Goal: Task Accomplishment & Management: Manage account settings

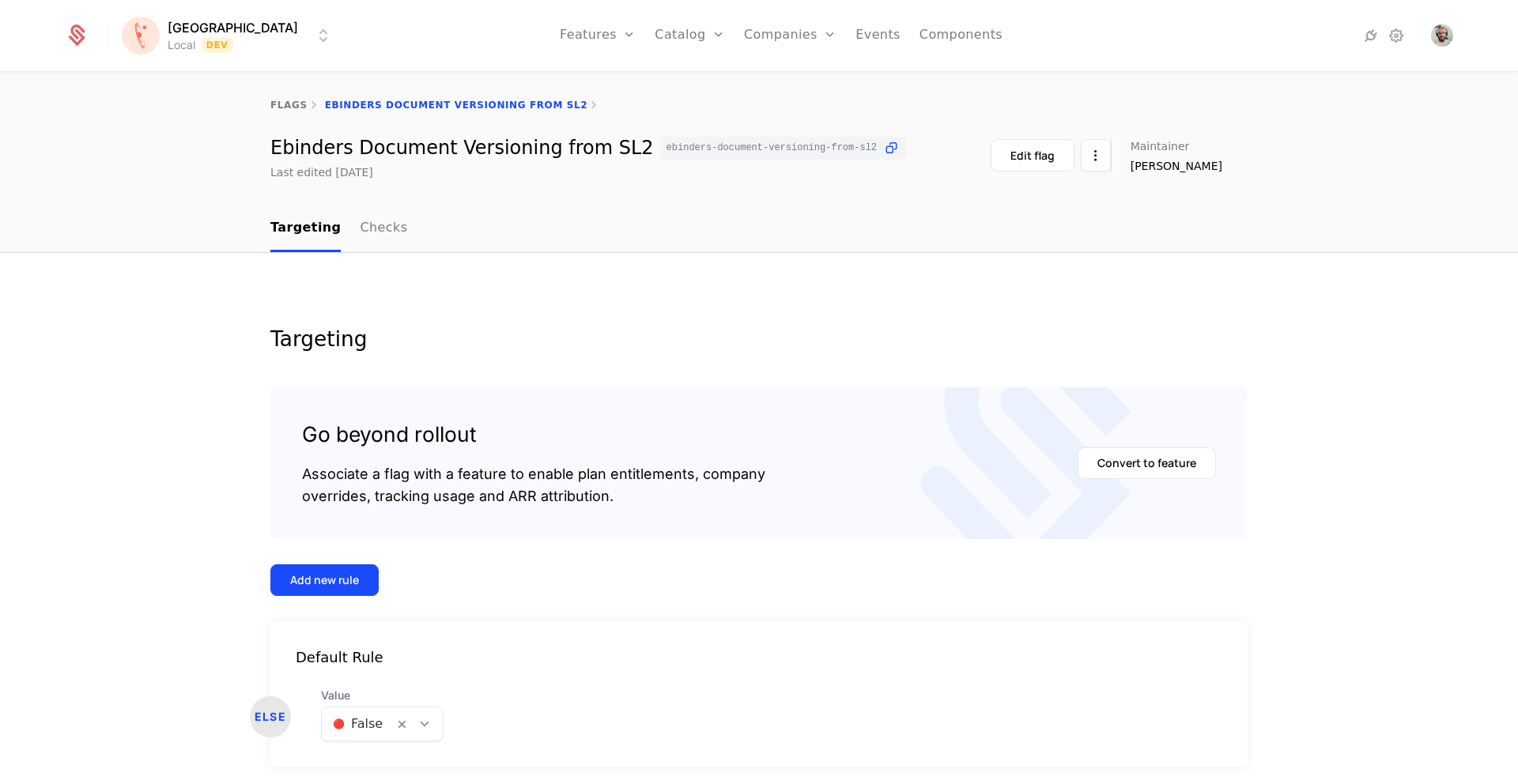
scroll to position [58, 0]
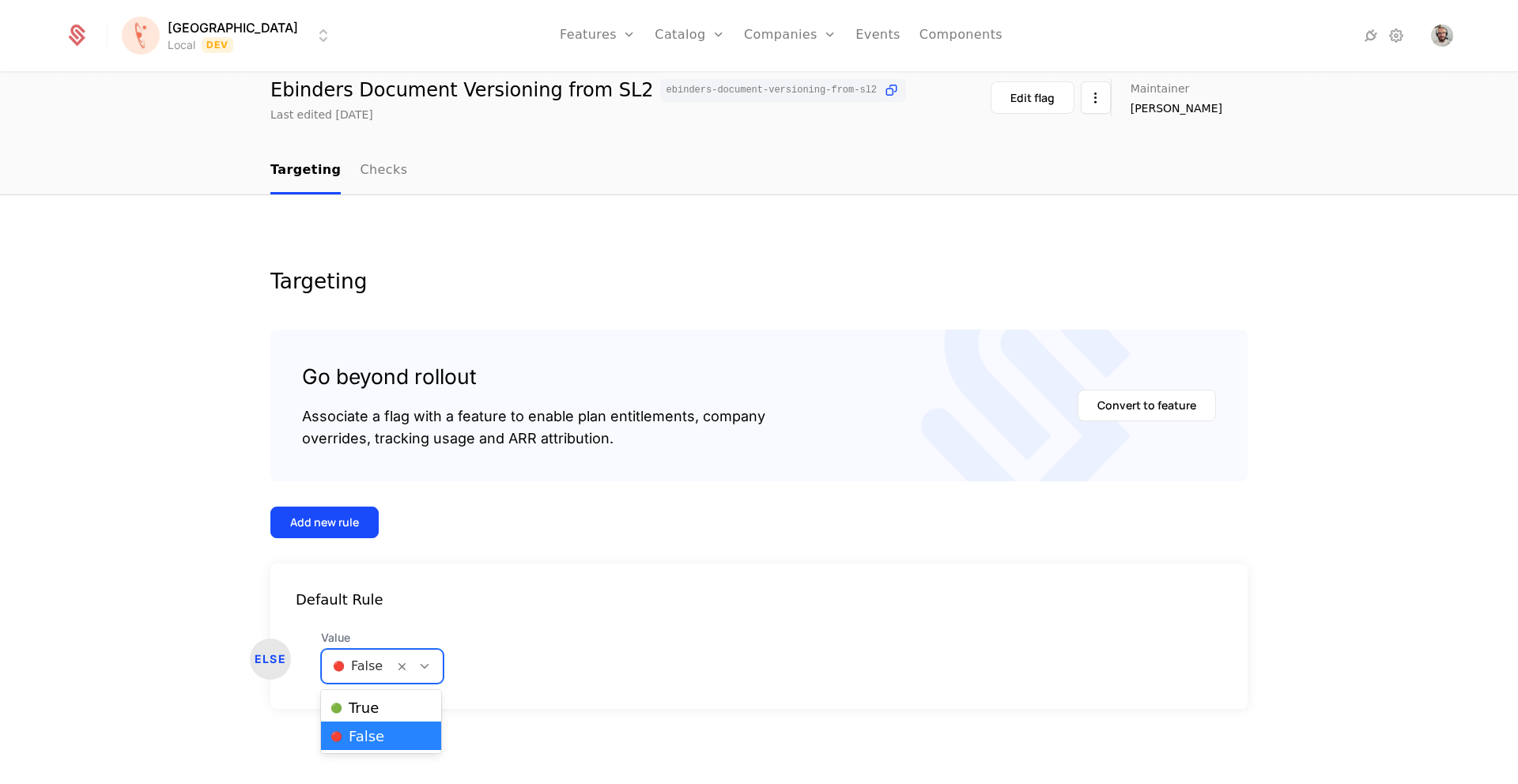
click at [427, 667] on icon at bounding box center [425, 666] width 15 height 15
click at [398, 704] on div "🟢 True" at bounding box center [381, 708] width 101 height 16
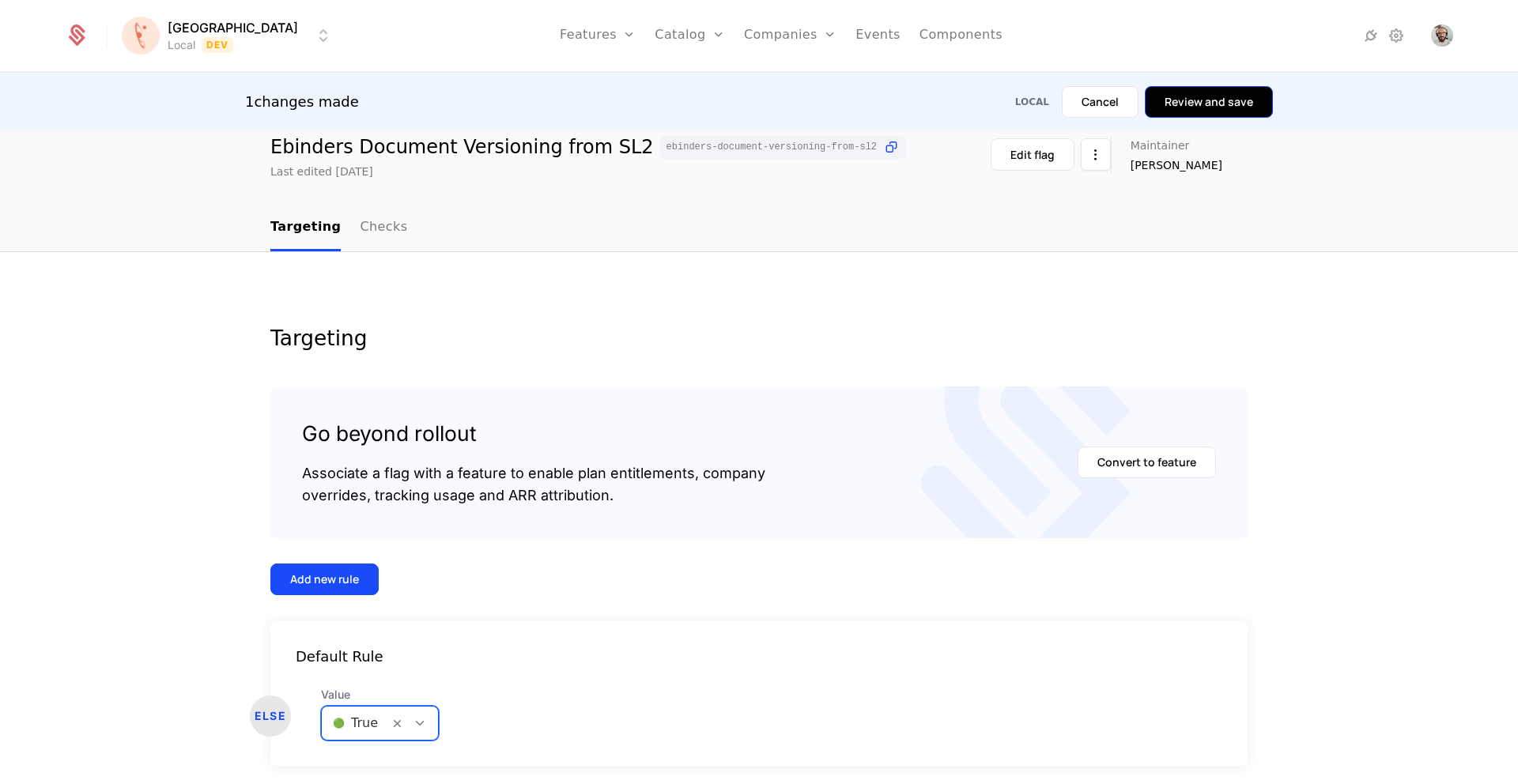
click at [1184, 102] on button "Review and save" at bounding box center [1209, 101] width 128 height 32
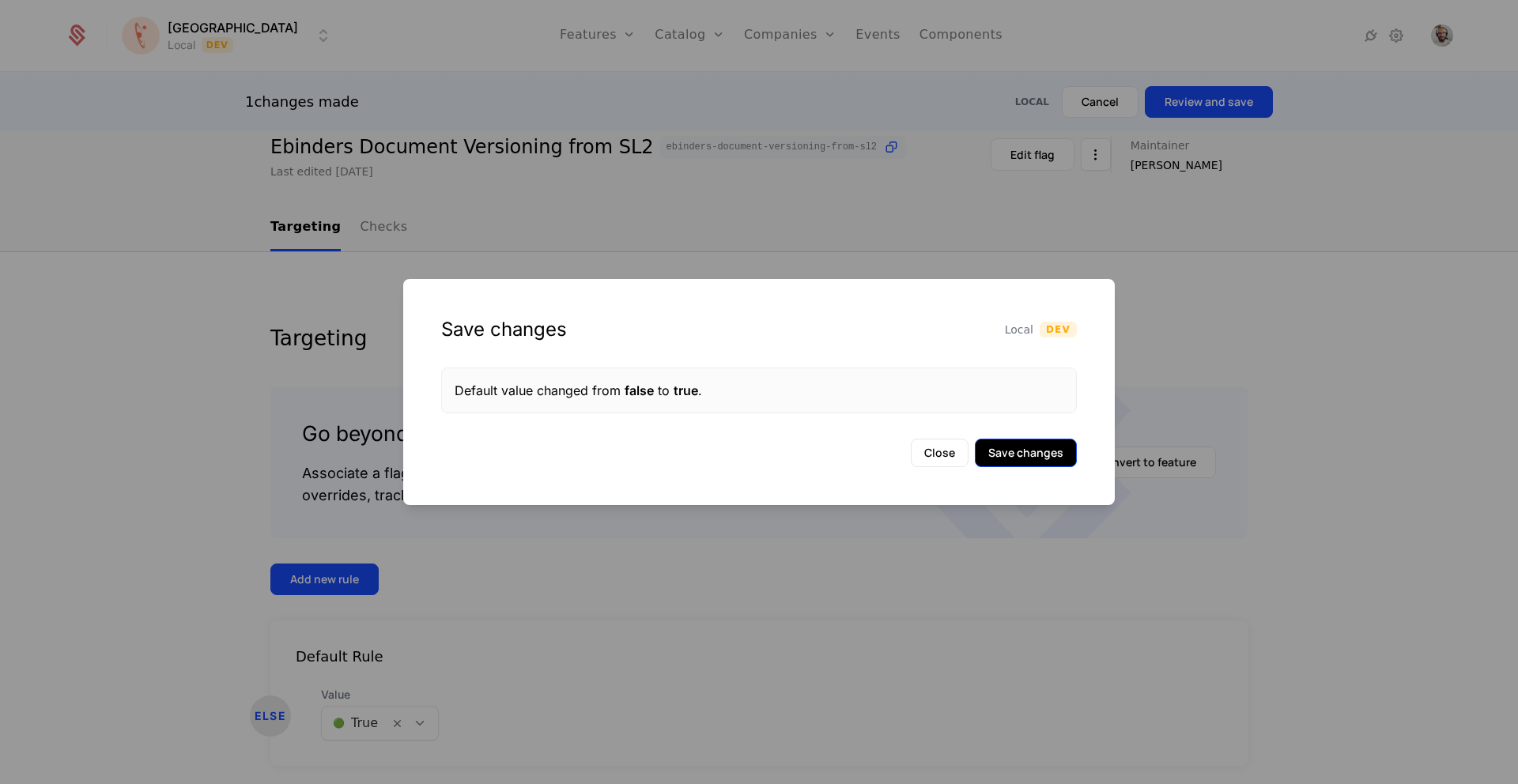
click at [1028, 458] on button "Save changes" at bounding box center [1026, 452] width 102 height 28
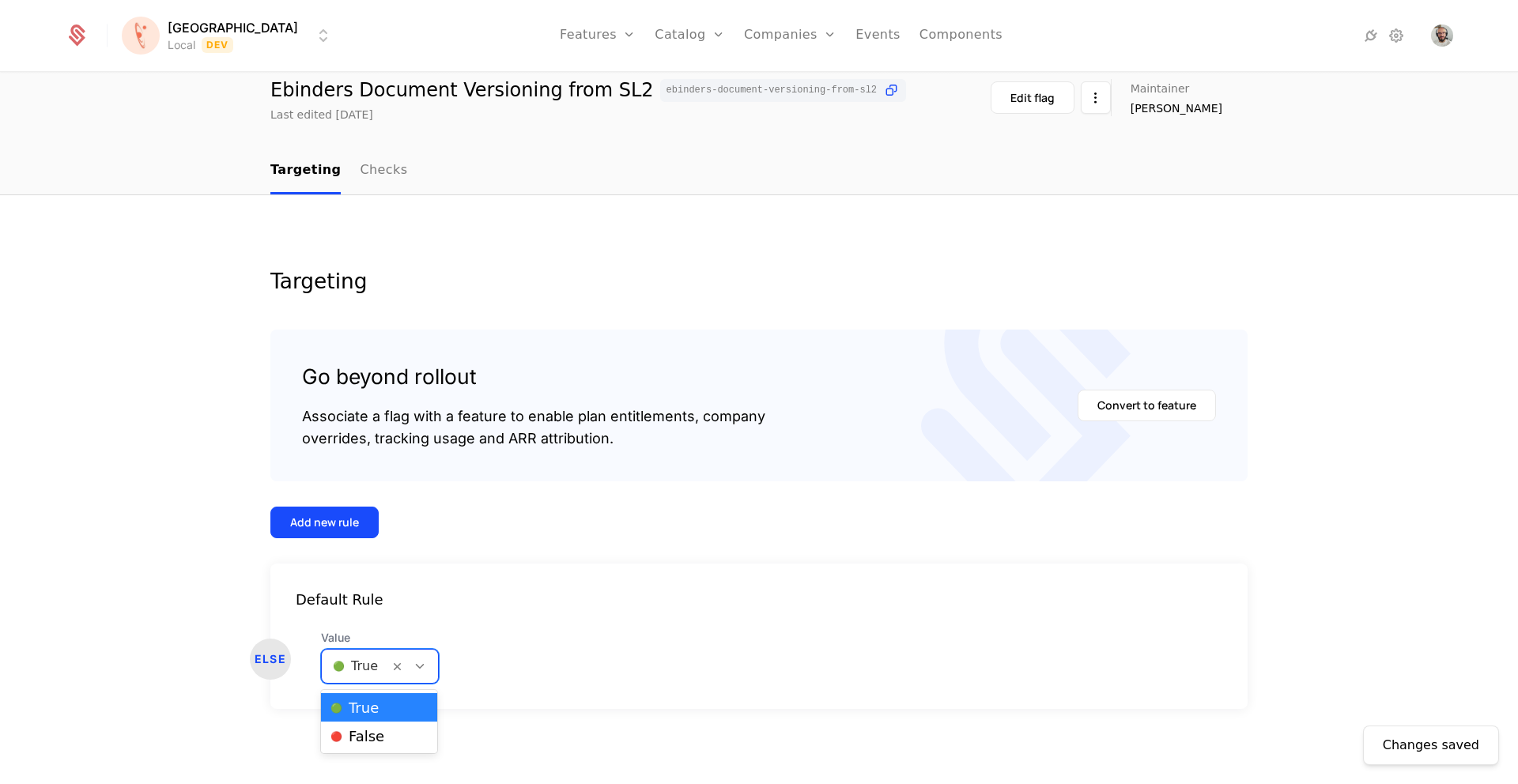
click at [420, 668] on icon at bounding box center [420, 666] width 15 height 15
click at [372, 731] on span "🔴 False" at bounding box center [358, 737] width 54 height 15
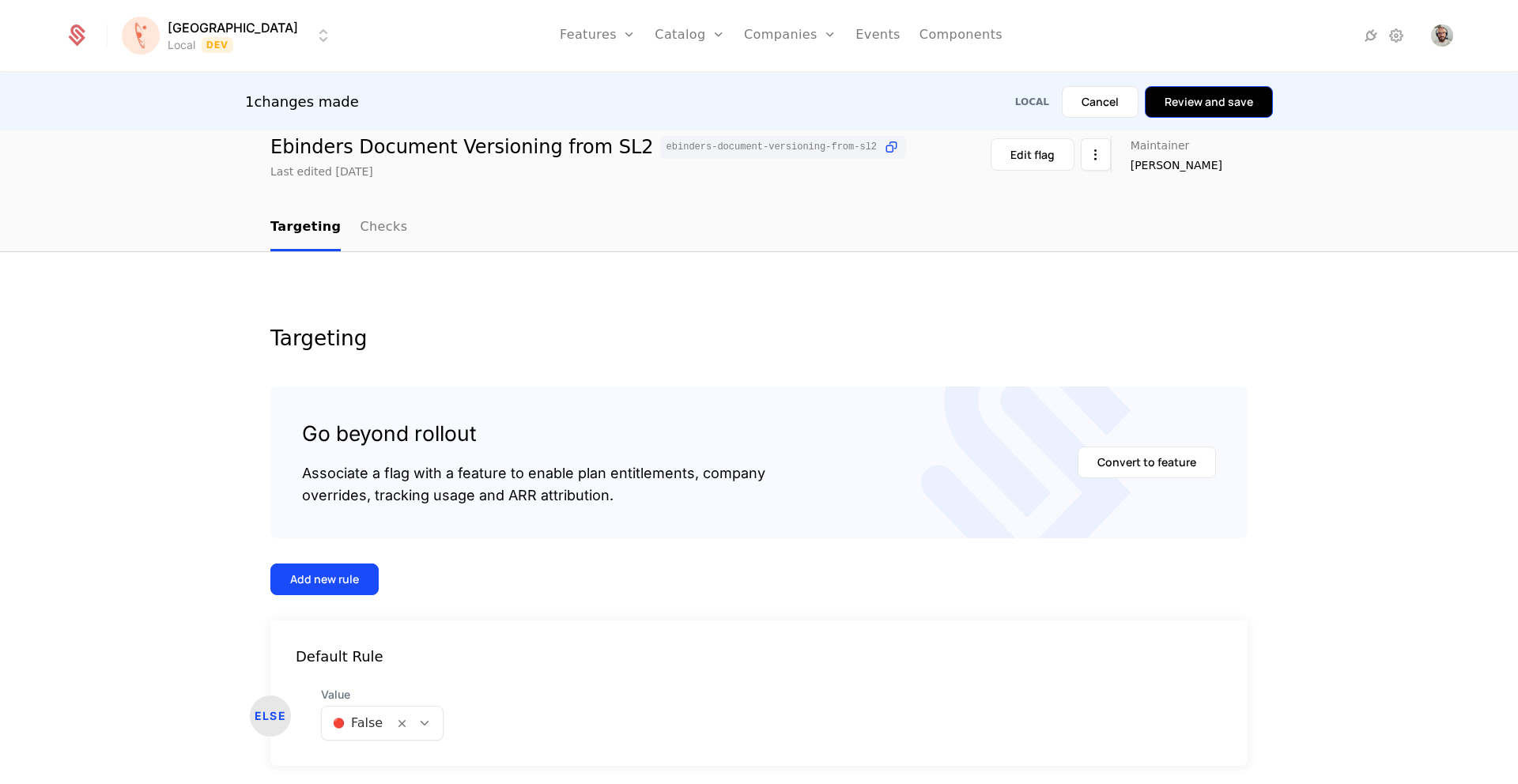
click at [1226, 104] on button "Review and save" at bounding box center [1209, 101] width 128 height 32
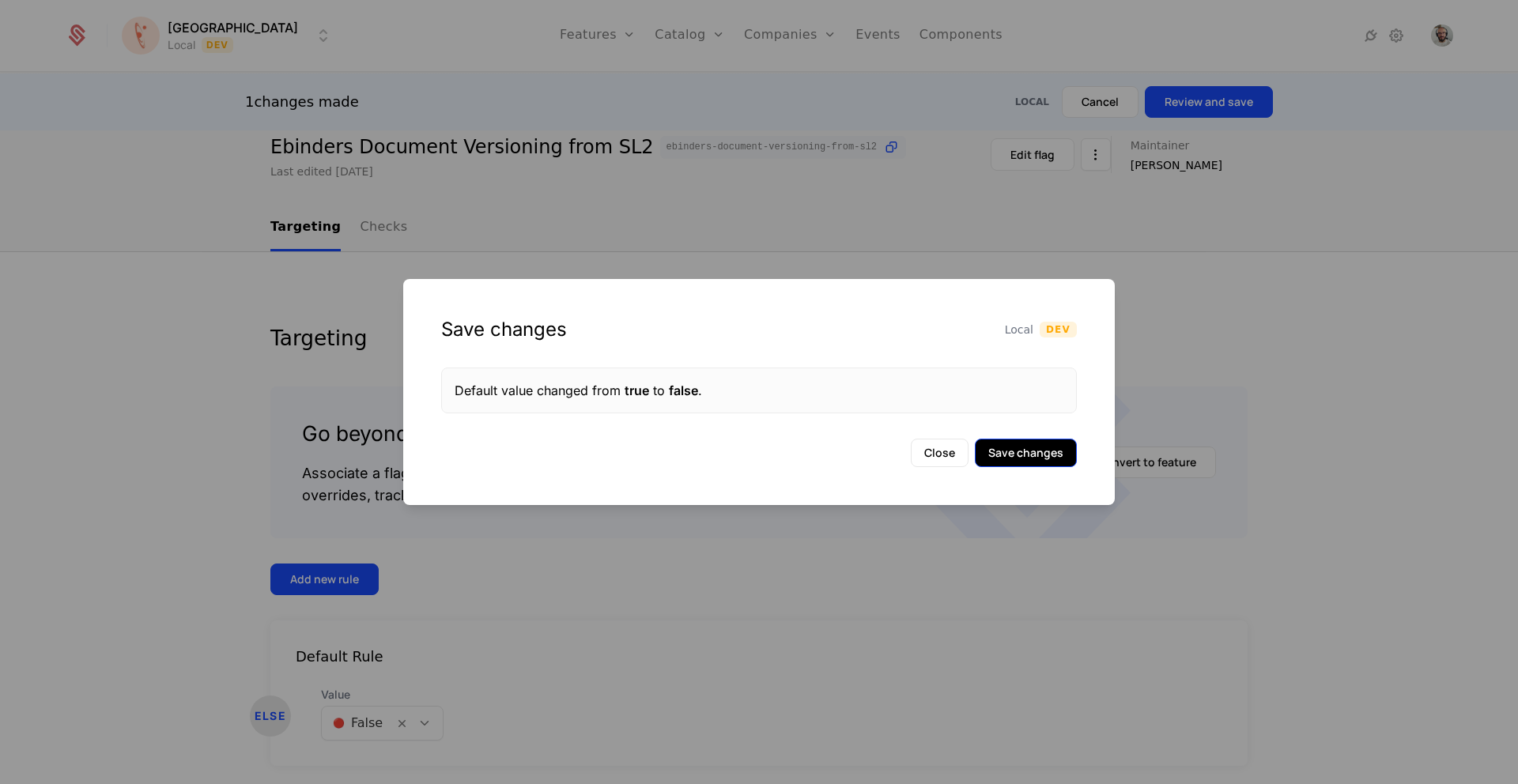
click at [1010, 461] on button "Save changes" at bounding box center [1026, 452] width 102 height 28
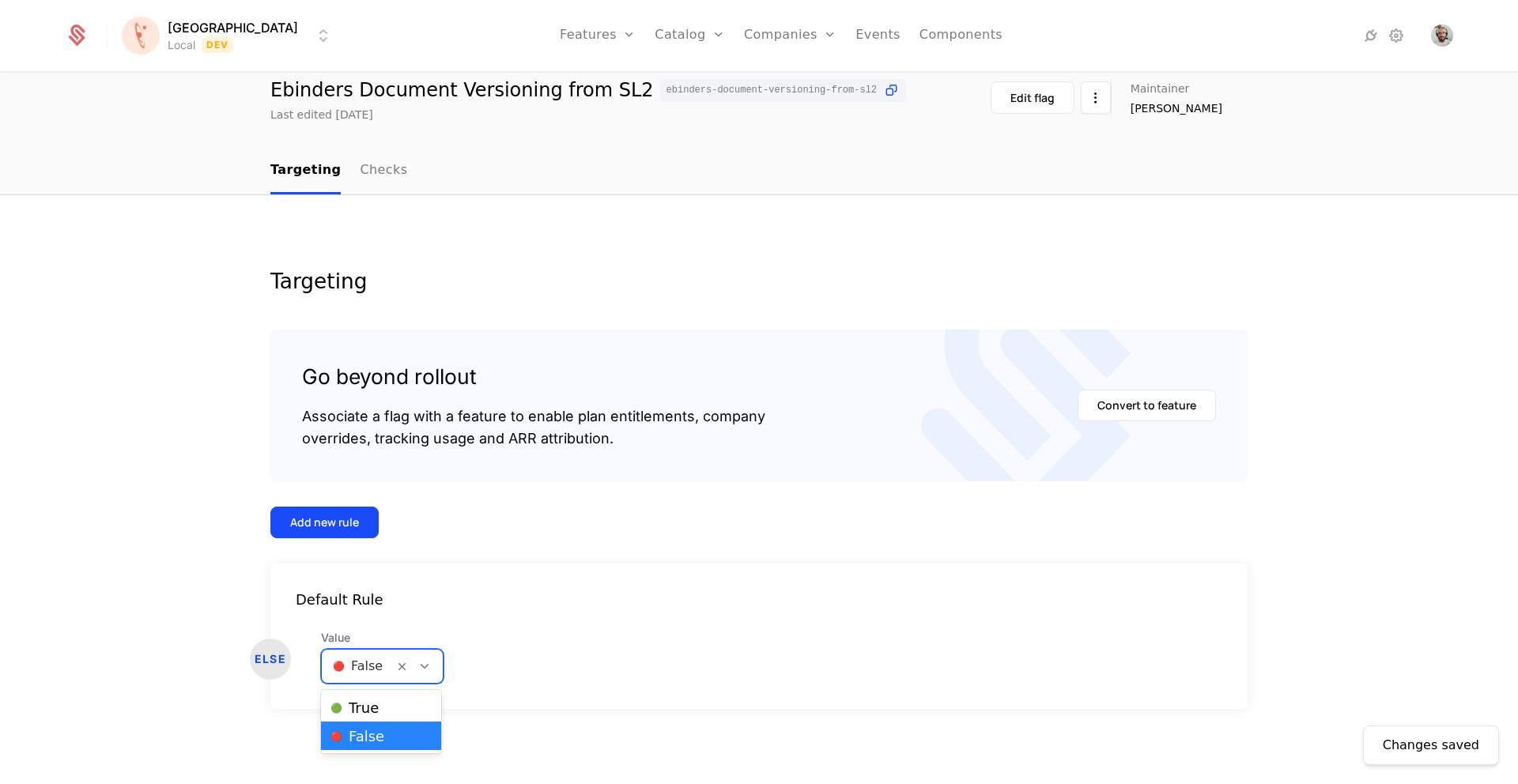
click at [426, 671] on icon at bounding box center [425, 666] width 15 height 15
click at [402, 709] on div "🟢 True" at bounding box center [381, 708] width 101 height 16
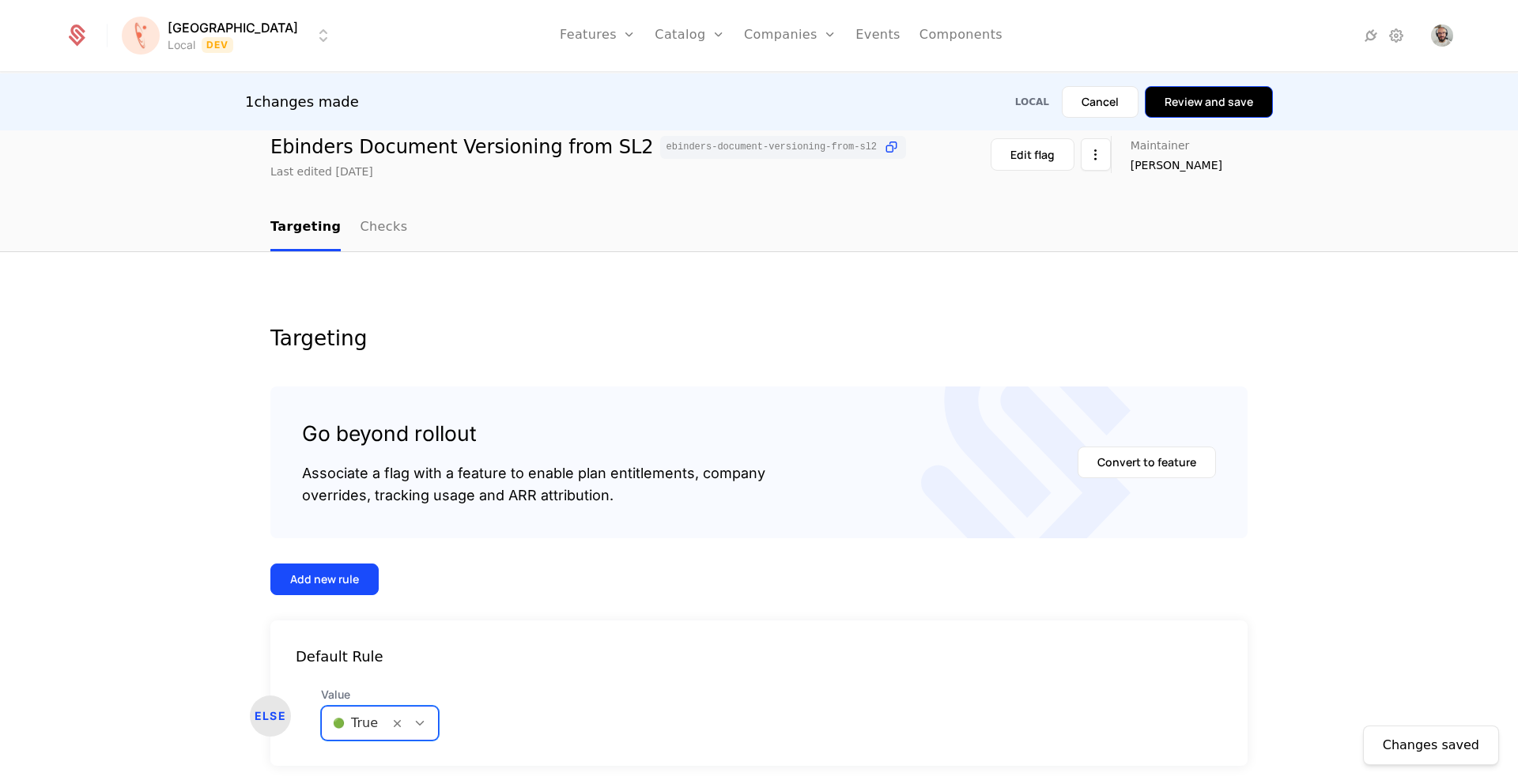
click at [1232, 105] on button "Review and save" at bounding box center [1209, 101] width 128 height 32
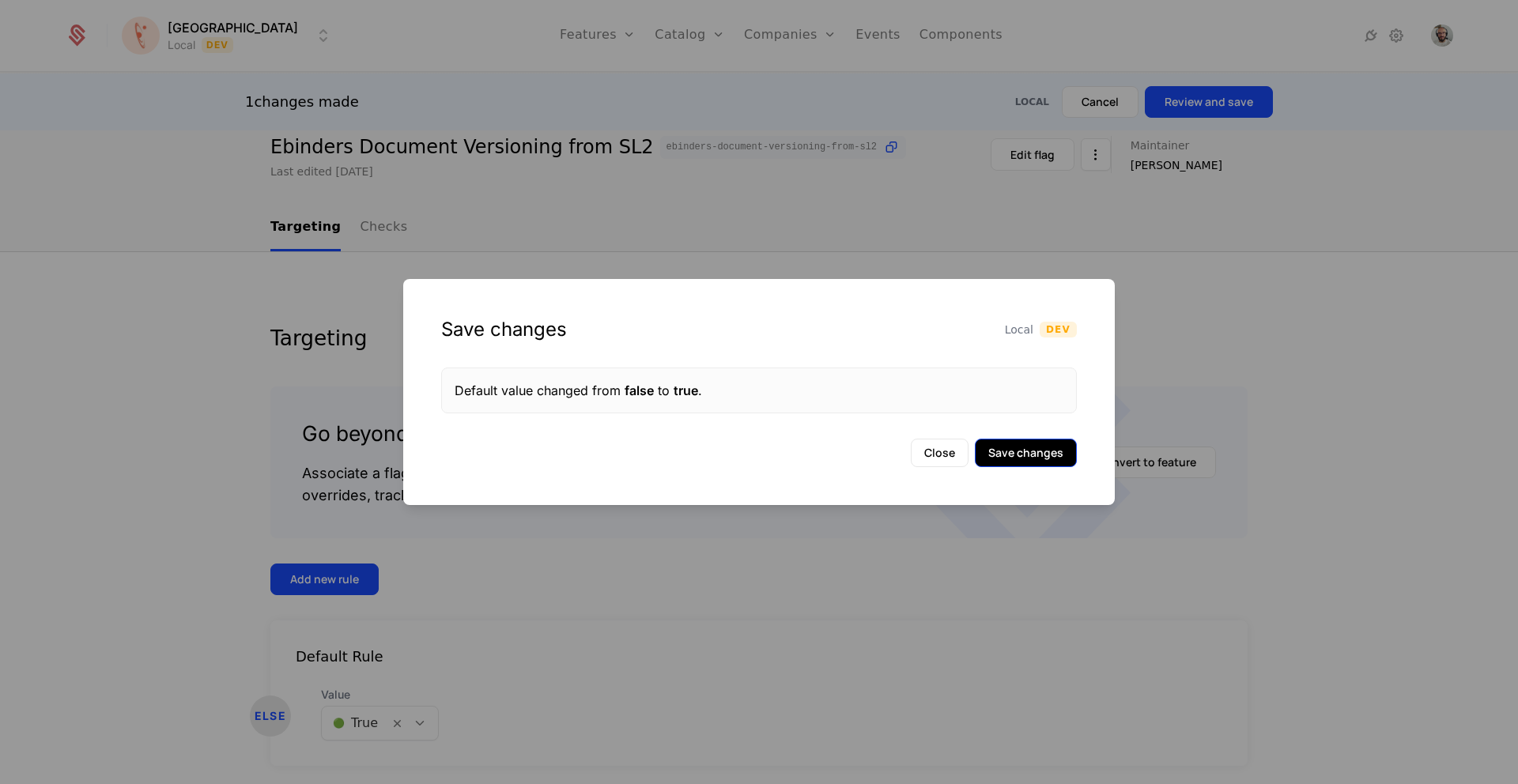
click at [1058, 453] on button "Save changes" at bounding box center [1026, 452] width 102 height 28
